Goal: Information Seeking & Learning: Stay updated

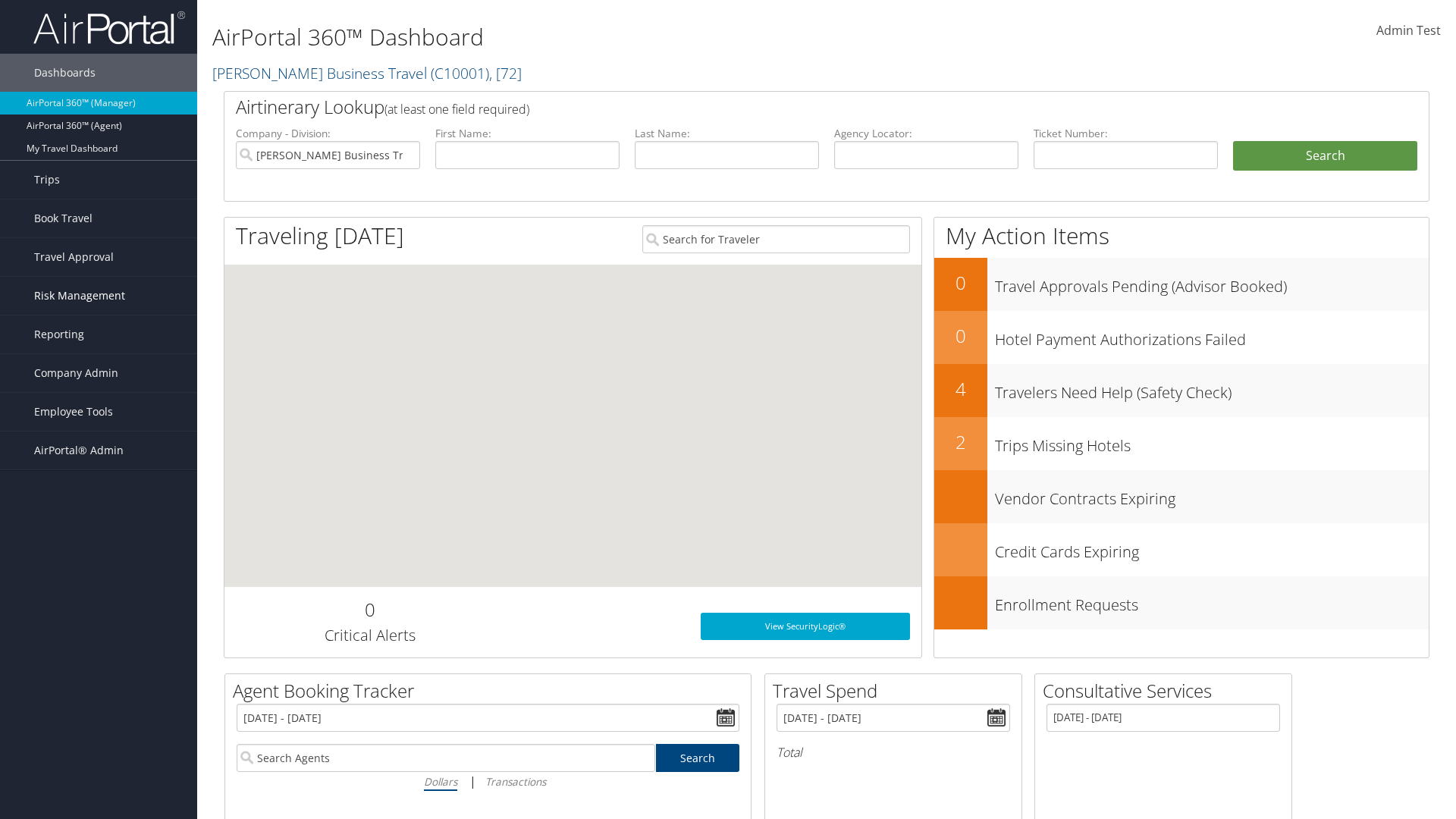
click at [99, 296] on span "Risk Management" at bounding box center [80, 296] width 91 height 38
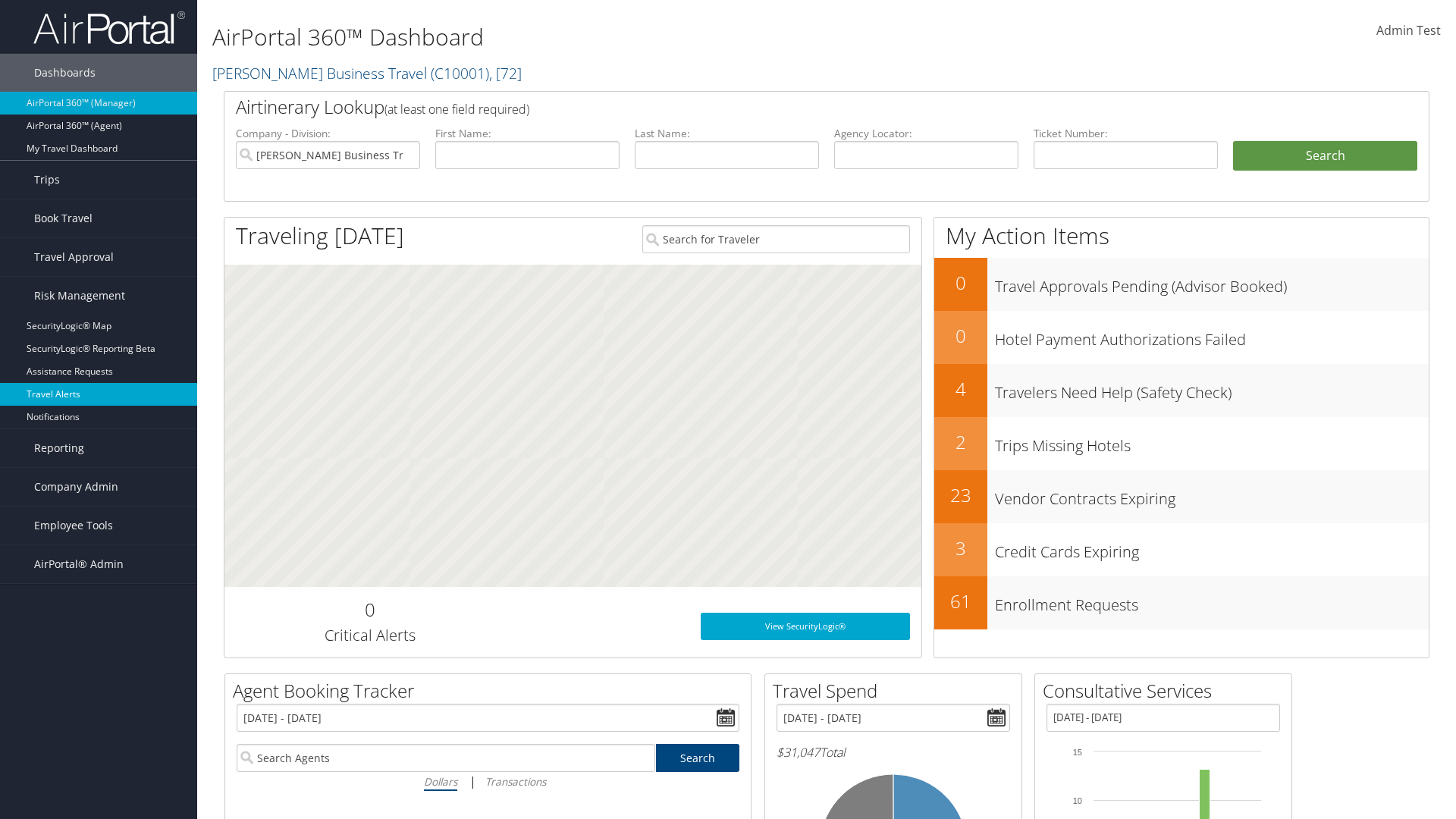
click at [99, 394] on link "Travel Alerts" at bounding box center [99, 394] width 197 height 23
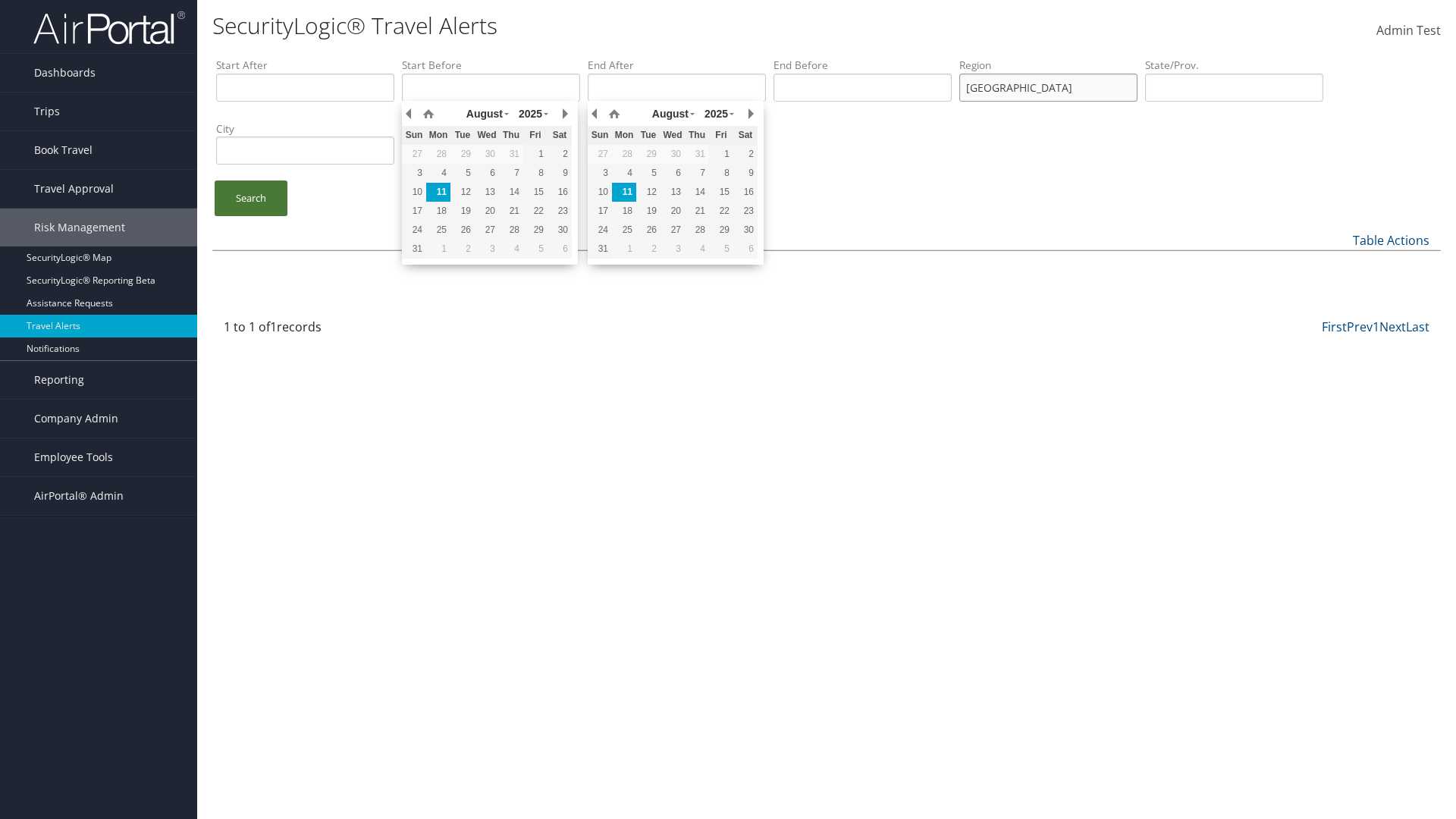
type input "[GEOGRAPHIC_DATA]"
click at [251, 198] on link "Search" at bounding box center [251, 198] width 73 height 35
